Goal: Transaction & Acquisition: Book appointment/travel/reservation

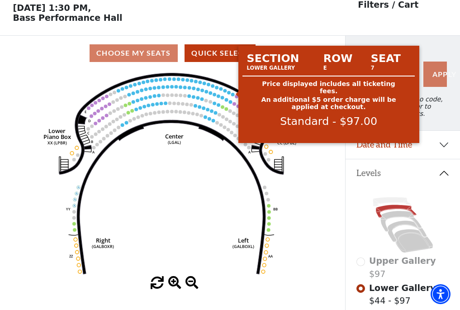
scroll to position [42, 0]
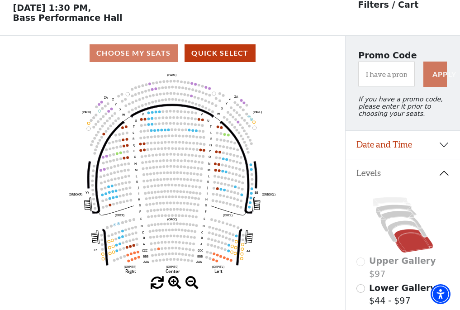
scroll to position [42, 0]
